Goal: Task Accomplishment & Management: Manage account settings

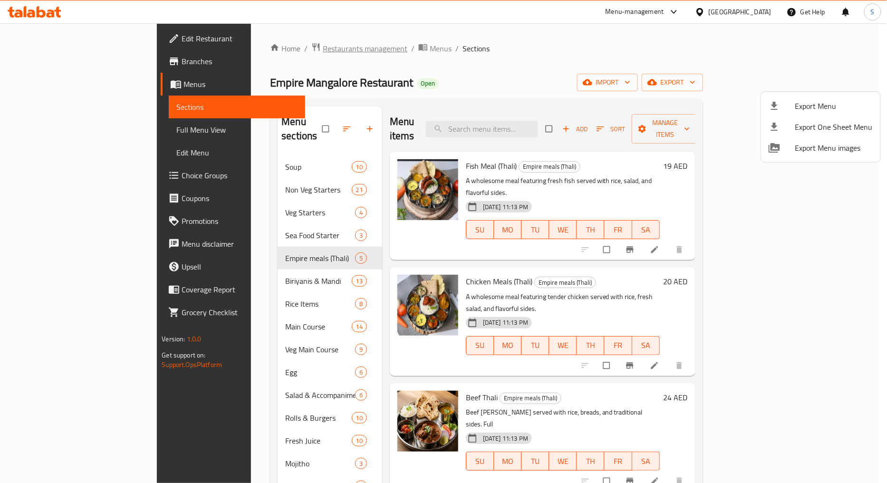
drag, startPoint x: 269, startPoint y: 39, endPoint x: 269, endPoint y: 45, distance: 6.7
click at [269, 40] on div at bounding box center [443, 241] width 887 height 483
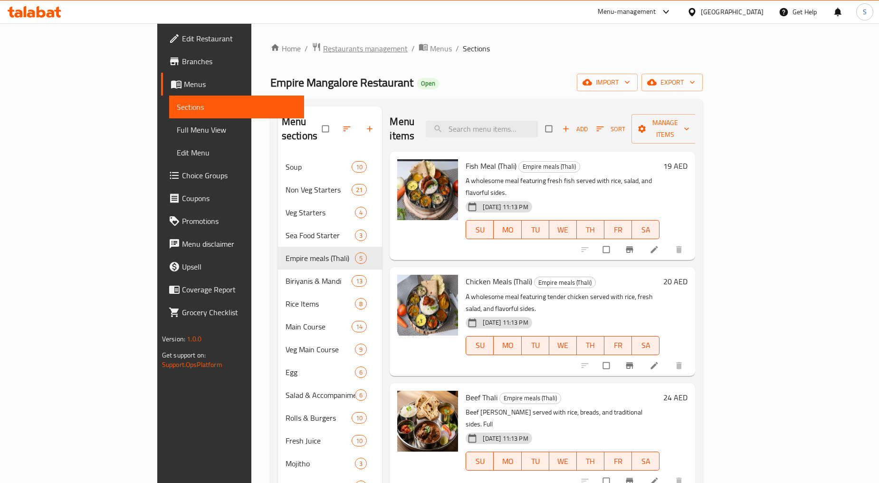
click at [323, 48] on span "Restaurants management" at bounding box center [365, 48] width 85 height 11
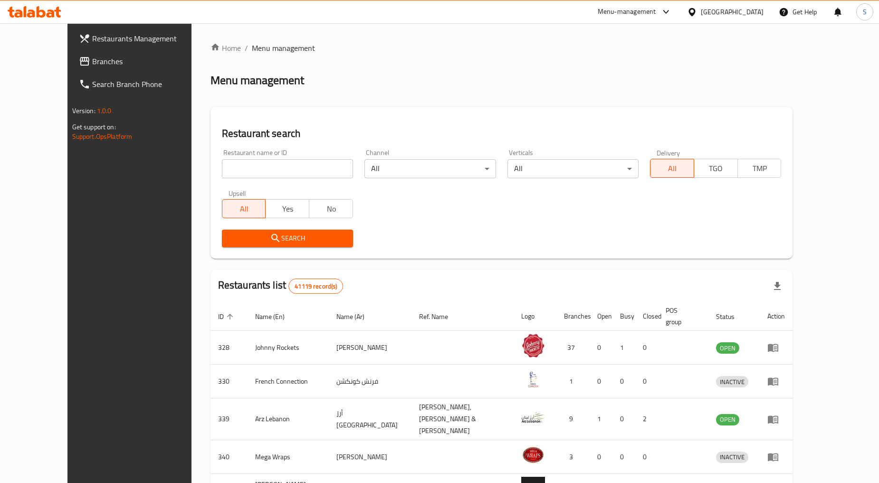
click at [253, 167] on input "search" at bounding box center [287, 168] width 131 height 19
click at [92, 61] on span "Branches" at bounding box center [149, 61] width 115 height 11
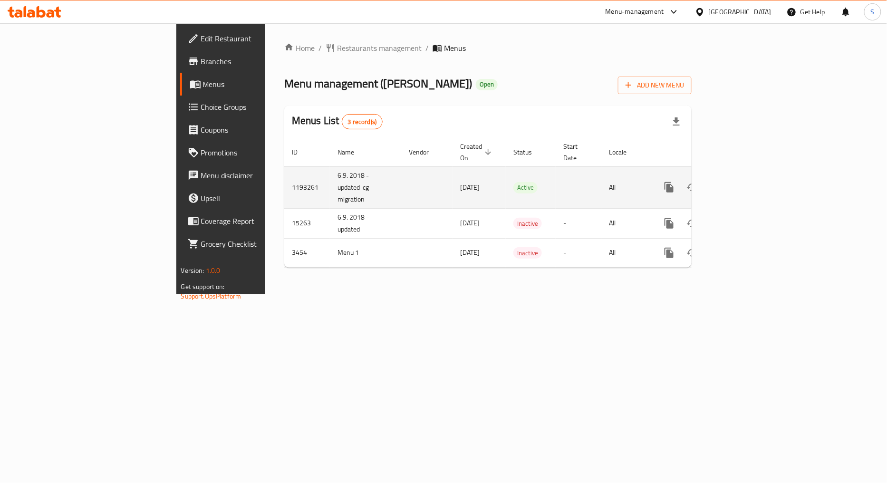
click at [749, 176] on link "enhanced table" at bounding box center [737, 187] width 23 height 23
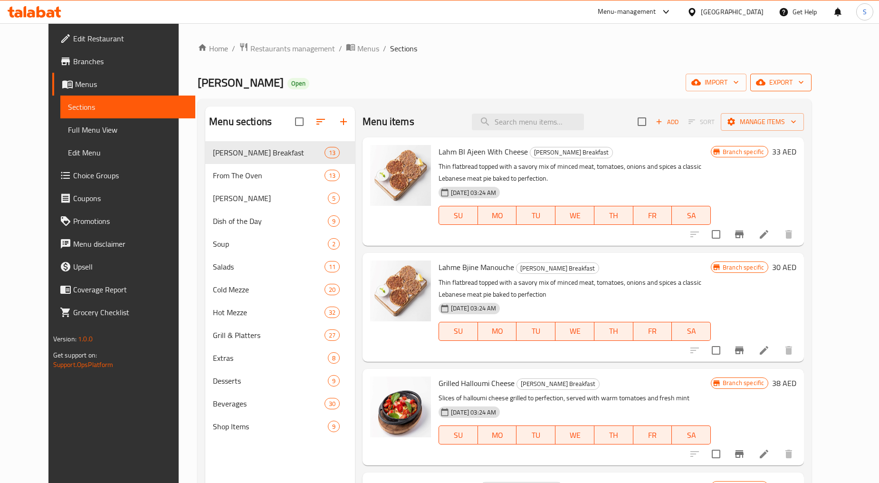
click at [804, 79] on span "export" at bounding box center [781, 83] width 46 height 12
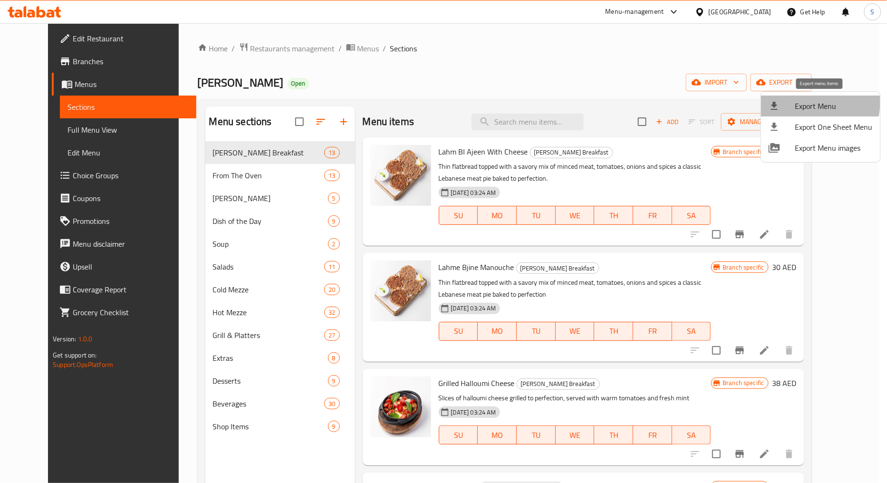
click at [791, 102] on div at bounding box center [782, 105] width 27 height 11
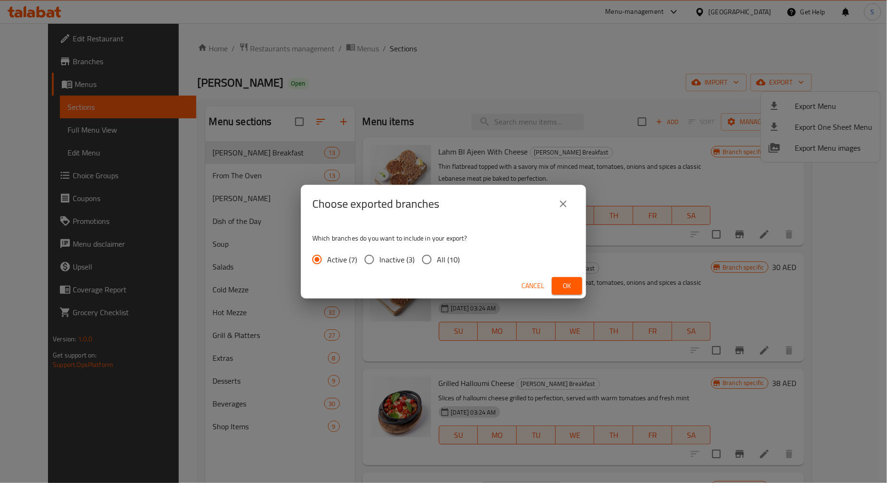
click at [435, 260] on input "All (10)" at bounding box center [427, 260] width 20 height 20
radio input "true"
click at [570, 282] on span "Ok" at bounding box center [566, 286] width 15 height 12
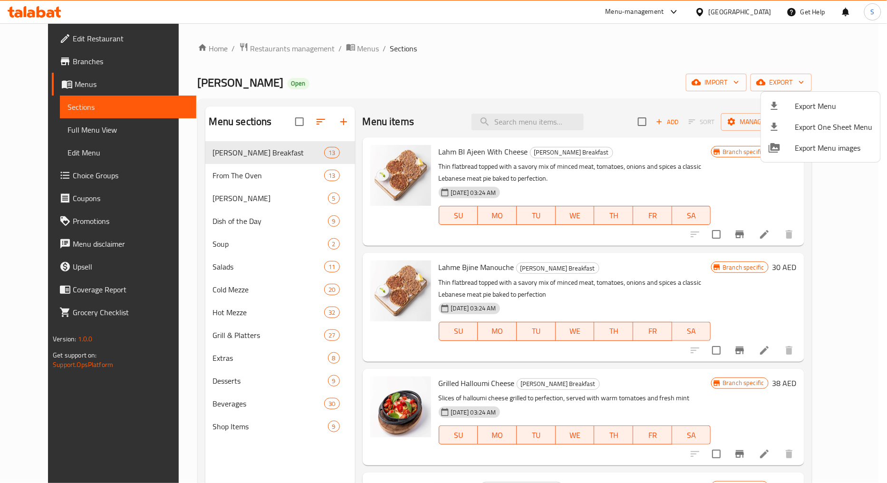
click at [538, 125] on div at bounding box center [443, 241] width 887 height 483
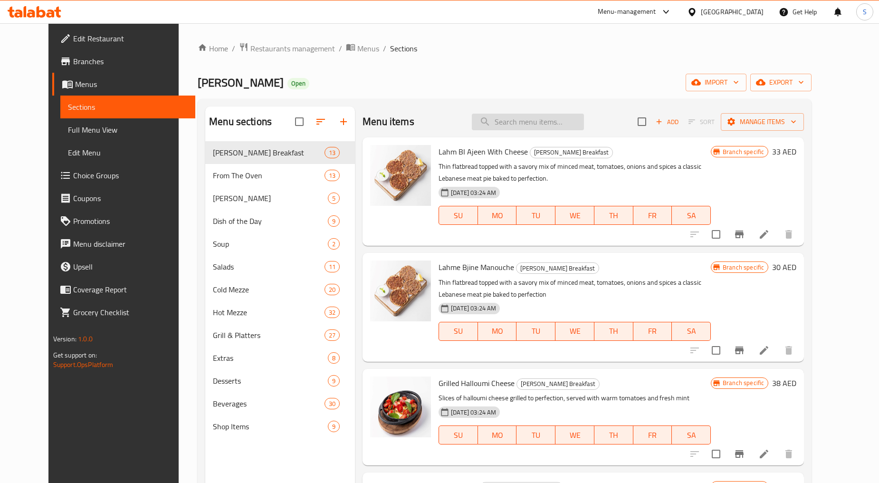
click at [538, 122] on input "search" at bounding box center [528, 122] width 112 height 17
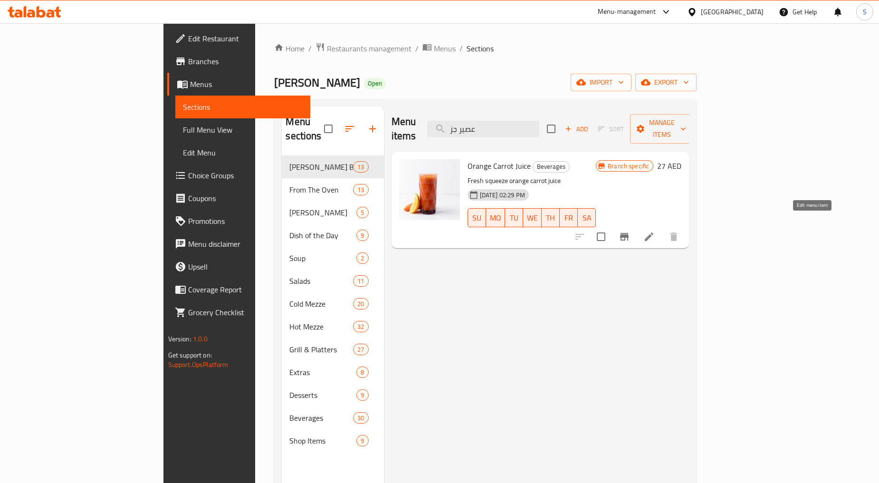
type input "عصير جز"
click at [655, 231] on icon at bounding box center [649, 236] width 11 height 11
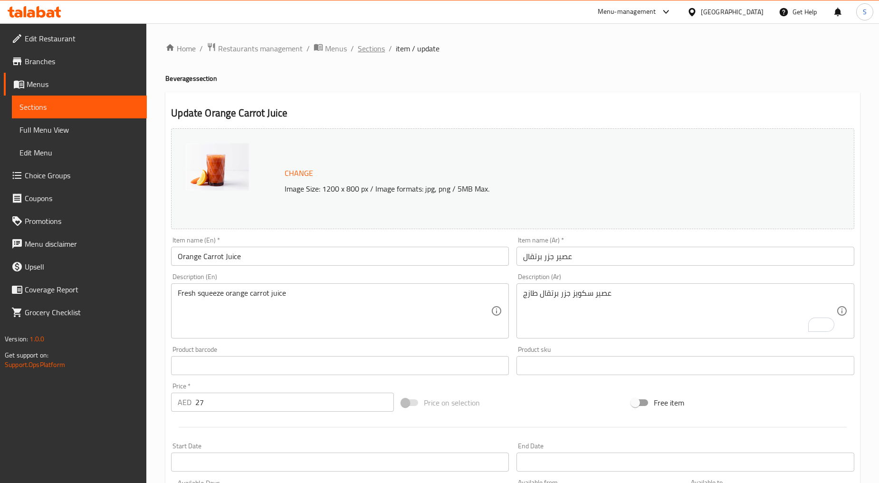
click at [364, 44] on span "Sections" at bounding box center [371, 48] width 27 height 11
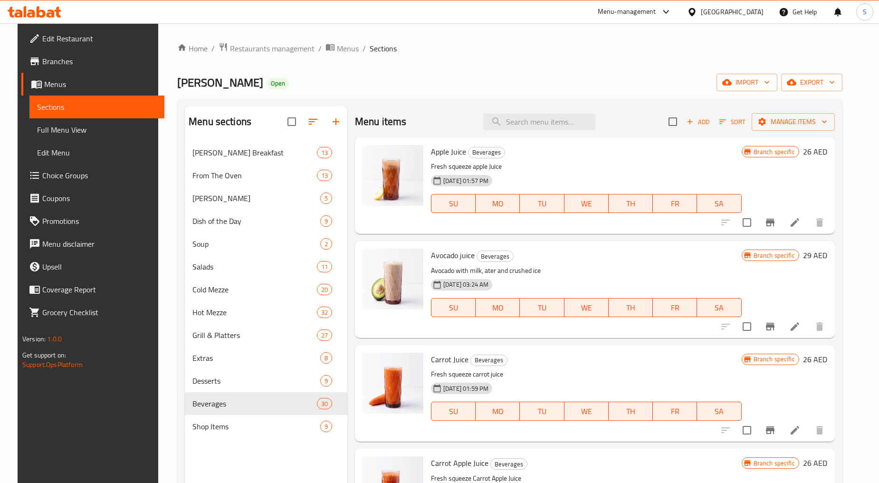
click at [538, 108] on div "Menu items Add Sort Manage items" at bounding box center [595, 121] width 480 height 31
click at [537, 115] on input "search" at bounding box center [539, 122] width 112 height 17
paste input "Carrot Juice"
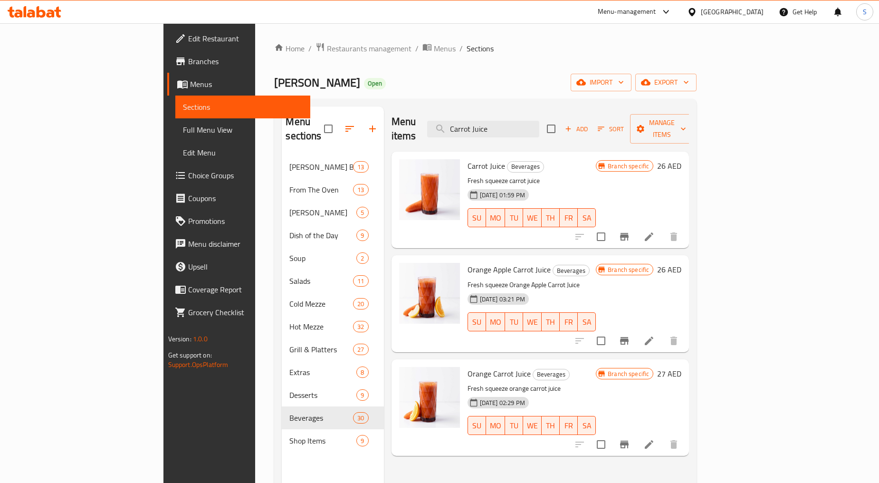
type input "Carrot Juice"
click at [655, 231] on icon at bounding box center [649, 236] width 11 height 11
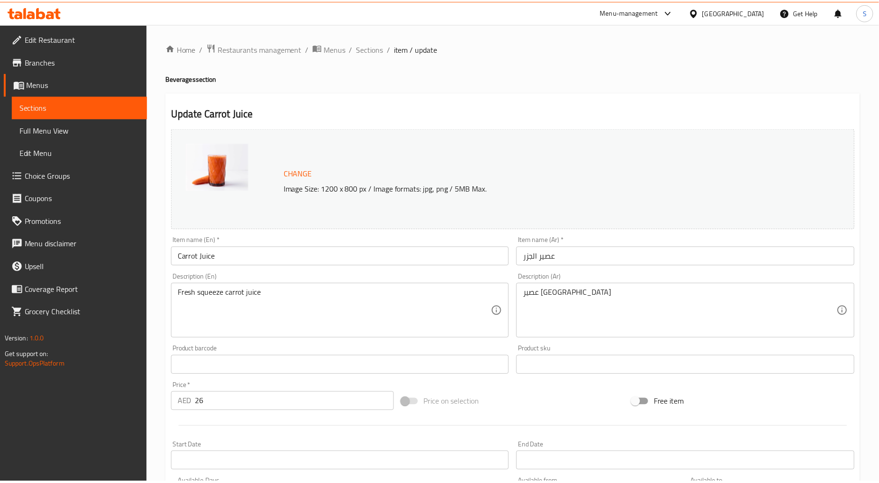
scroll to position [201, 0]
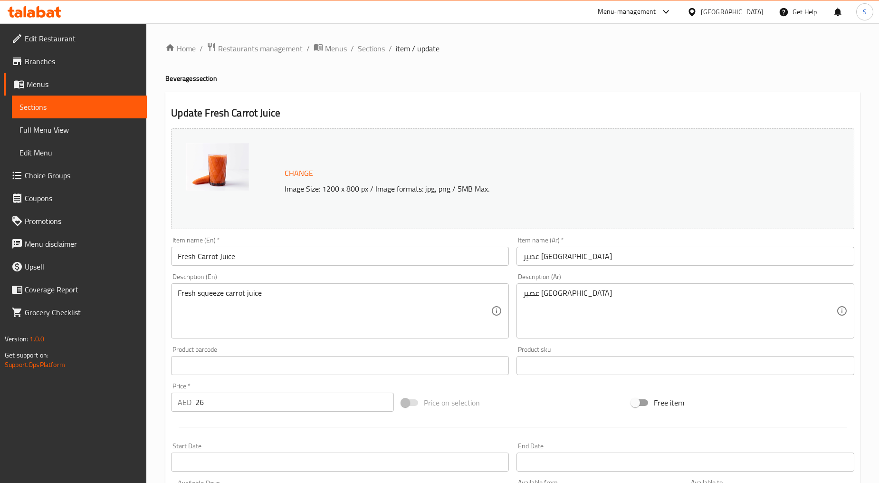
click at [209, 308] on textarea "Fresh squeeze carrot juice" at bounding box center [334, 311] width 313 height 45
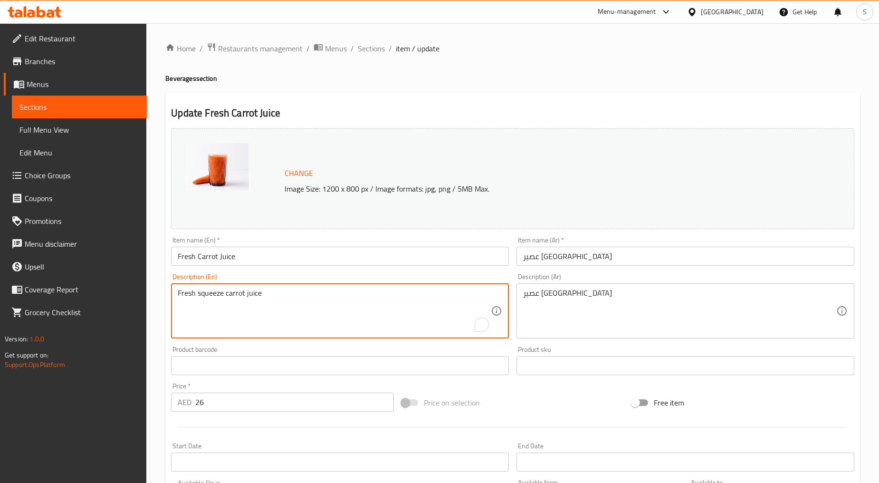
click at [209, 308] on textarea "Fresh squeeze carrot juice" at bounding box center [334, 311] width 313 height 45
click at [224, 323] on textarea "Fresh squeeze carrot juice" at bounding box center [334, 311] width 313 height 45
click at [210, 294] on textarea "Fresh squeeze carrot juice" at bounding box center [334, 311] width 313 height 45
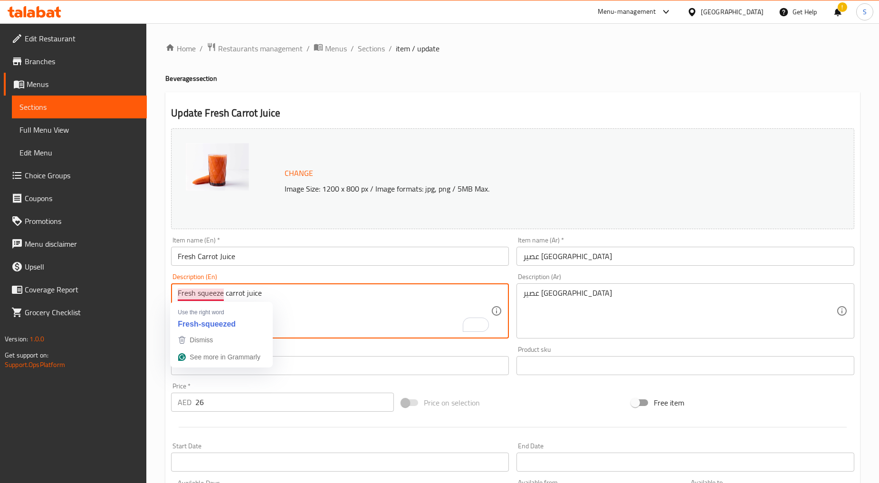
click at [210, 294] on textarea "Fresh squeeze carrot juice" at bounding box center [334, 311] width 313 height 45
click at [208, 292] on textarea "Fresh squeeze carrot juice" at bounding box center [334, 311] width 313 height 45
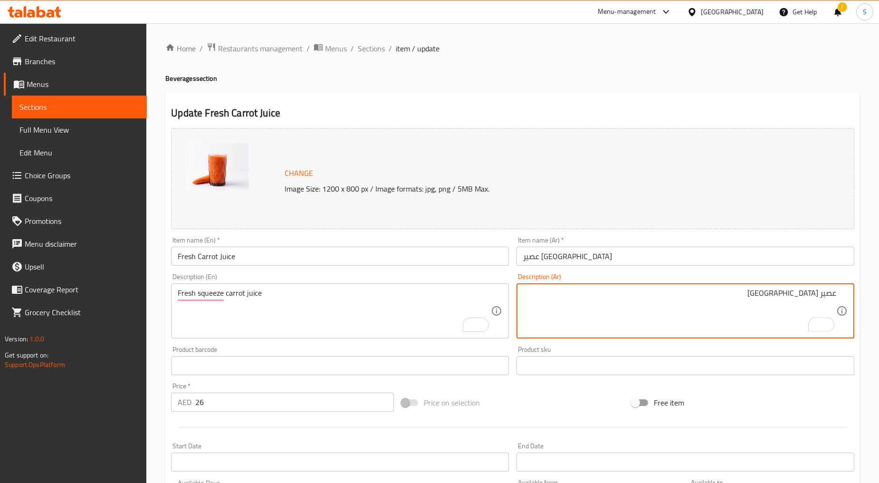
click at [816, 296] on textarea "عصير [GEOGRAPHIC_DATA]" at bounding box center [679, 311] width 313 height 45
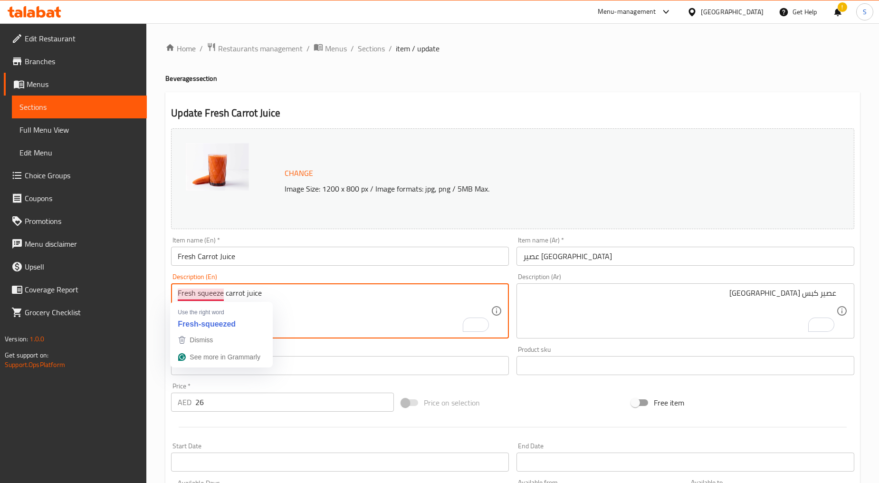
click at [273, 298] on textarea "Fresh squeeze carrot juice" at bounding box center [334, 311] width 313 height 45
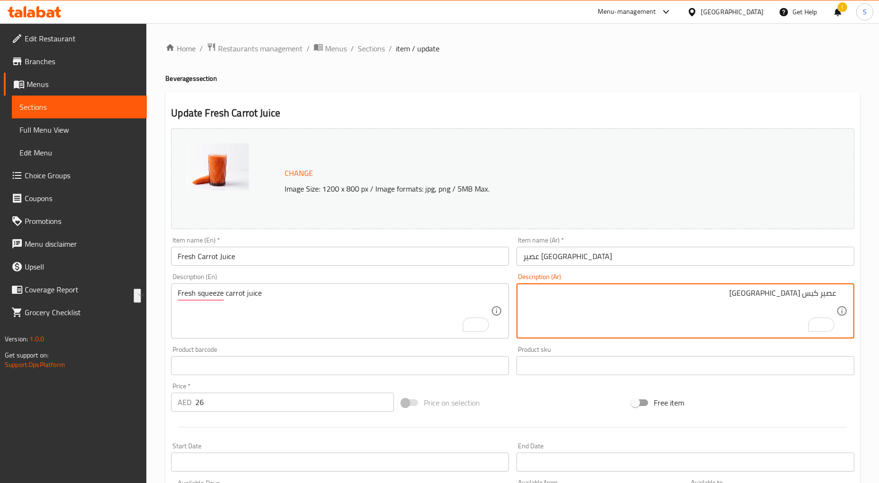
click at [811, 299] on textarea "عصير كبس جزر طازج" at bounding box center [679, 311] width 313 height 45
click at [806, 296] on textarea "عصير [GEOGRAPHIC_DATA]" at bounding box center [679, 311] width 313 height 45
paste textarea "كبس"
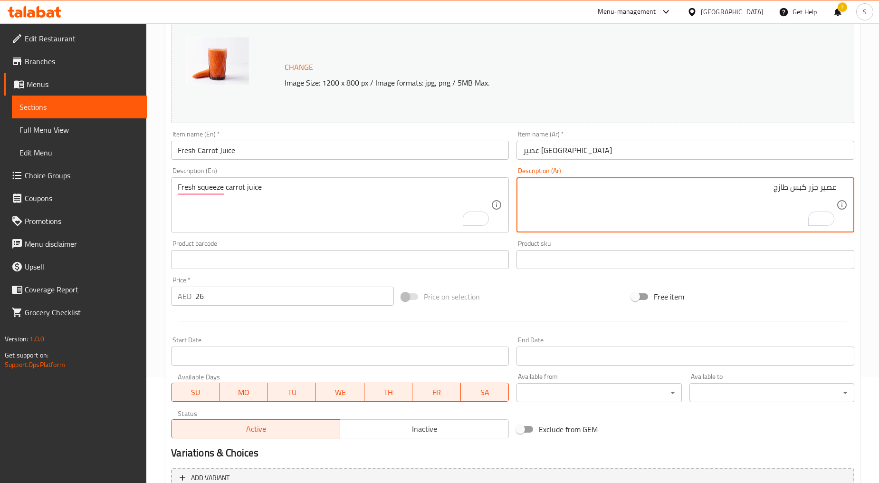
scroll to position [201, 0]
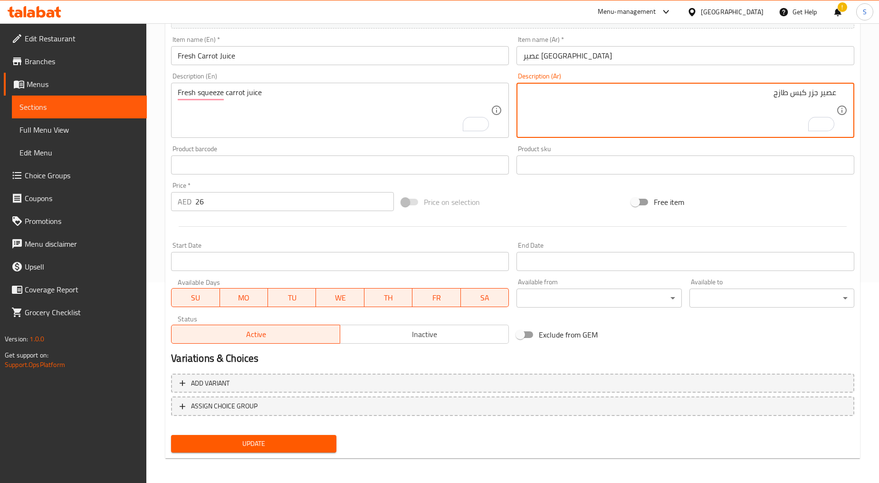
type textarea "عصير جزر كبس طازج"
click at [267, 440] on span "Update" at bounding box center [254, 444] width 150 height 12
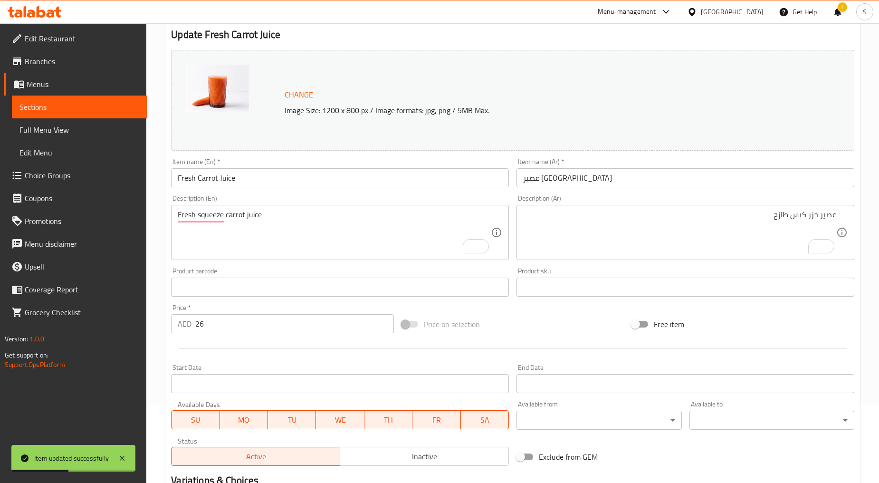
scroll to position [0, 0]
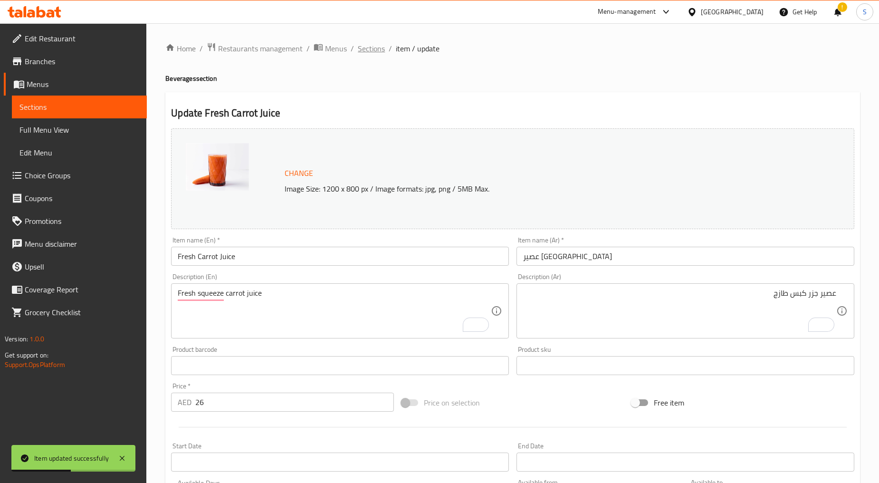
click at [377, 46] on span "Sections" at bounding box center [371, 48] width 27 height 11
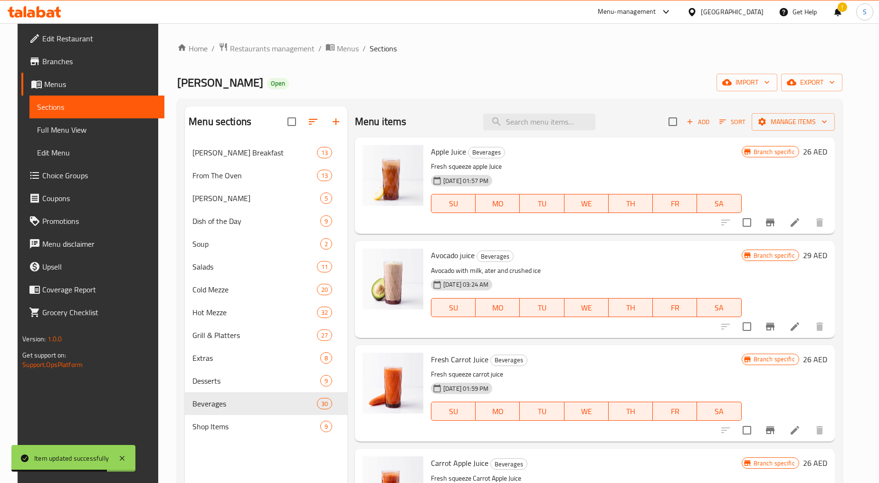
click at [463, 84] on div "Leila Open import export" at bounding box center [509, 83] width 665 height 18
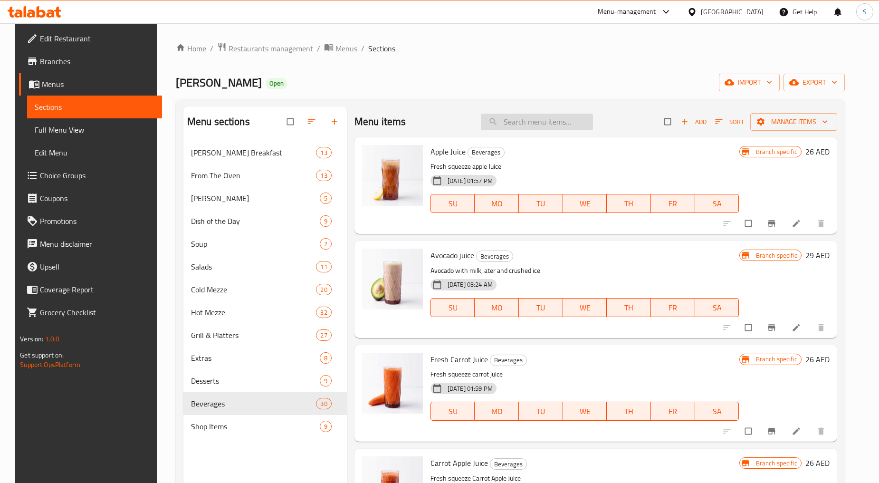
click at [534, 119] on input "search" at bounding box center [537, 122] width 112 height 17
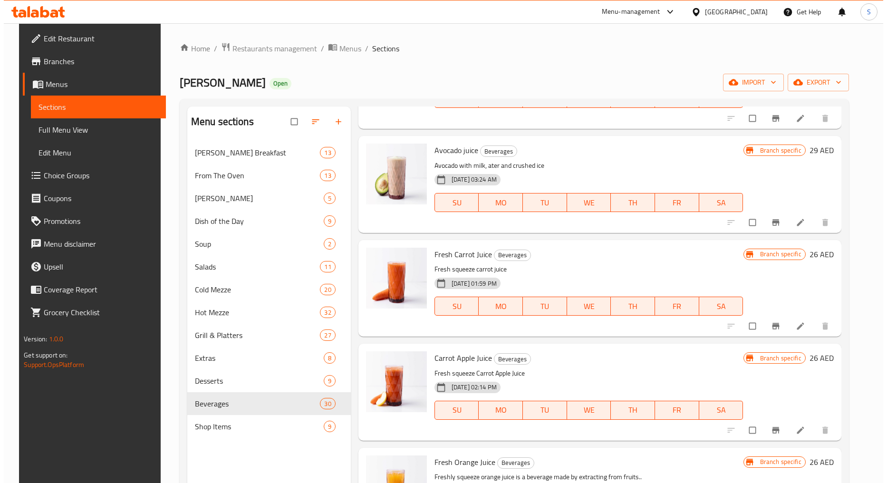
scroll to position [106, 0]
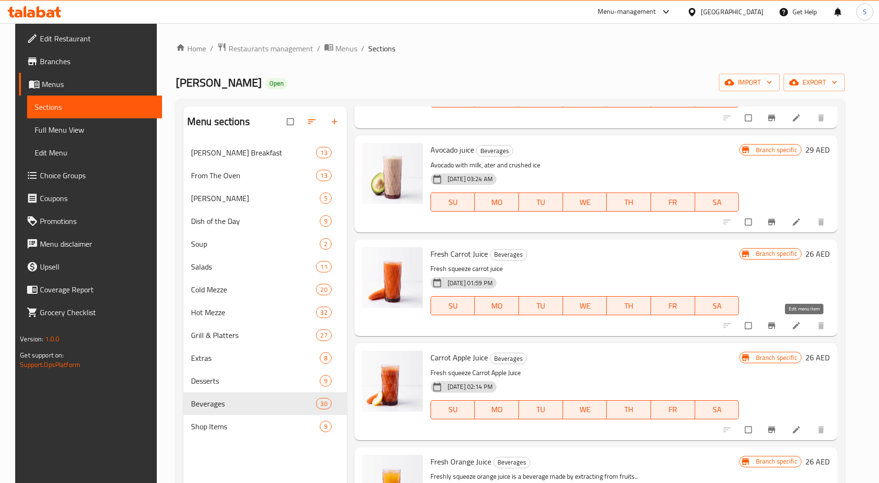
click at [801, 326] on icon at bounding box center [797, 326] width 10 height 10
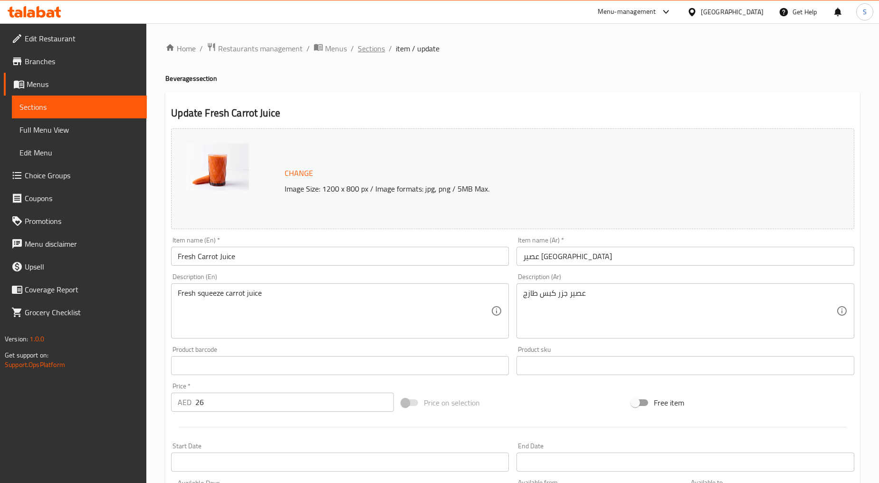
click at [374, 52] on span "Sections" at bounding box center [371, 48] width 27 height 11
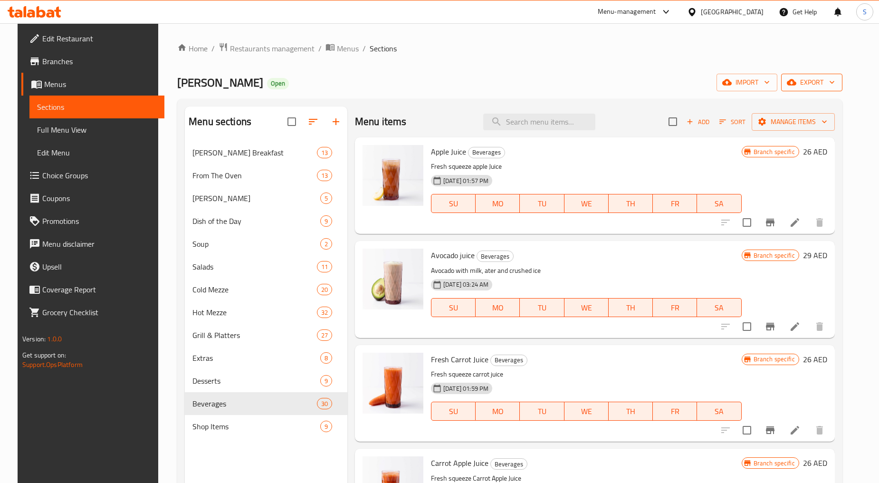
click at [843, 76] on button "export" at bounding box center [811, 83] width 61 height 18
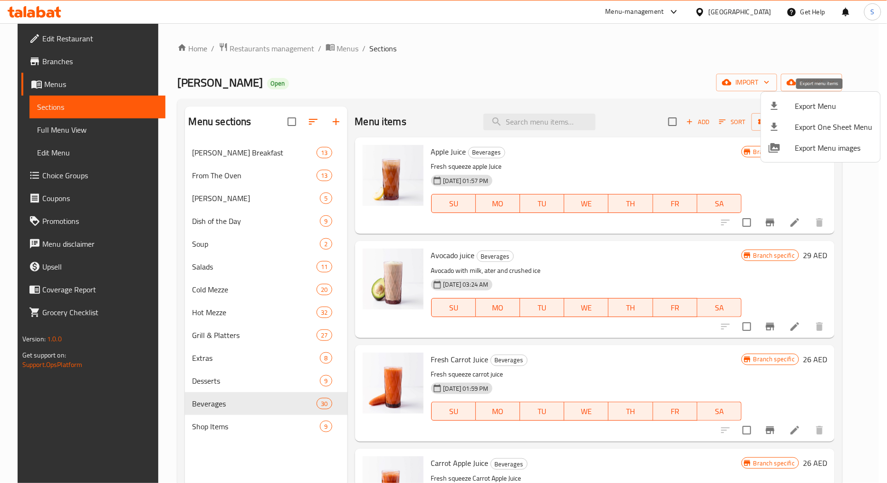
click at [810, 110] on span "Export Menu" at bounding box center [833, 105] width 77 height 11
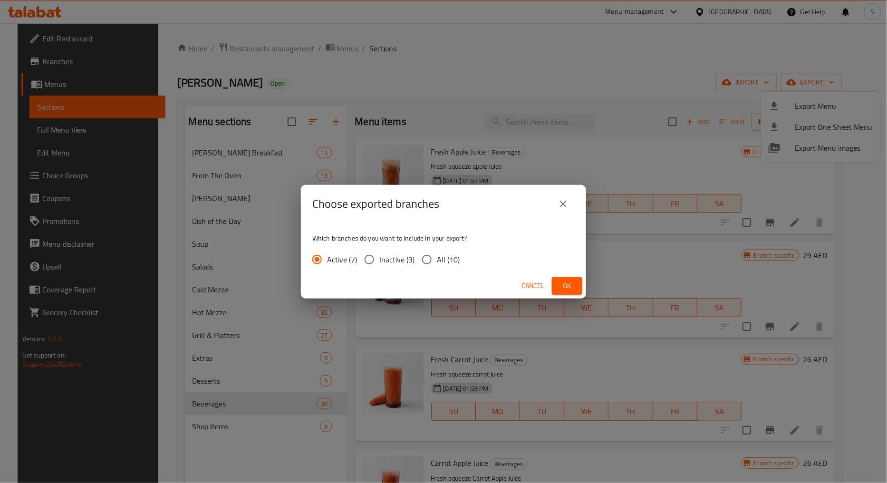
click at [451, 260] on span "All (10)" at bounding box center [448, 259] width 23 height 11
click at [437, 260] on input "All (10)" at bounding box center [427, 260] width 20 height 20
radio input "true"
click at [574, 290] on span "Ok" at bounding box center [566, 286] width 15 height 12
